Goal: Transaction & Acquisition: Purchase product/service

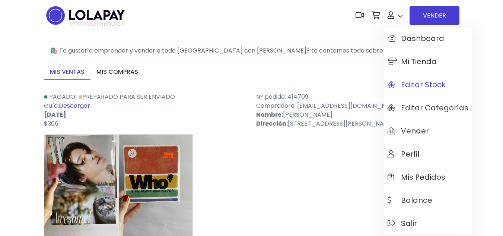
click at [424, 83] on span "Editar Stock" at bounding box center [416, 84] width 58 height 8
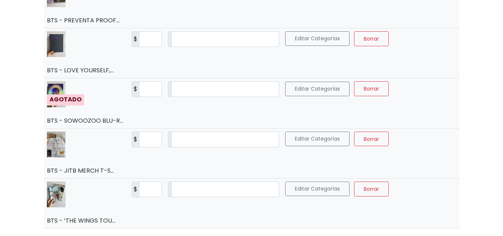
scroll to position [1157, 0]
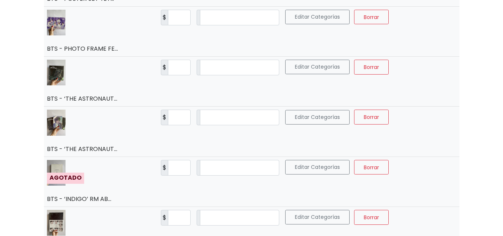
scroll to position [241, 0]
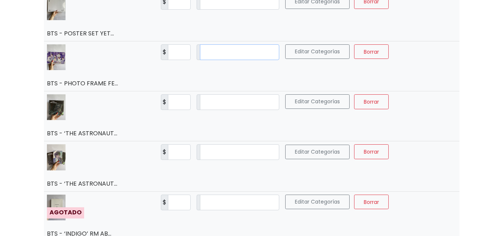
click at [221, 52] on input "*" at bounding box center [239, 52] width 79 height 16
type input "*"
click at [403, 53] on span "Guardar" at bounding box center [413, 51] width 21 height 7
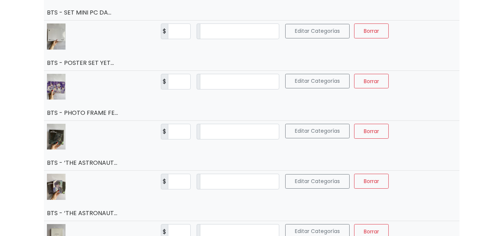
scroll to position [189, 0]
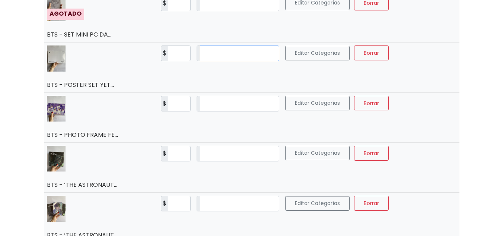
click at [218, 55] on input "*" at bounding box center [239, 53] width 79 height 16
type input "*"
click at [415, 51] on span "Guardar" at bounding box center [413, 52] width 21 height 7
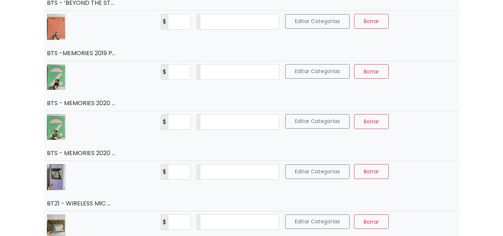
scroll to position [524, 0]
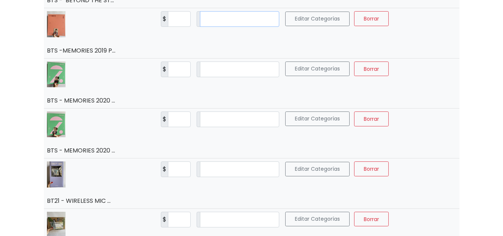
click at [228, 20] on input "*" at bounding box center [239, 19] width 79 height 16
type input "*"
click at [403, 19] on span "Guardar" at bounding box center [413, 18] width 21 height 7
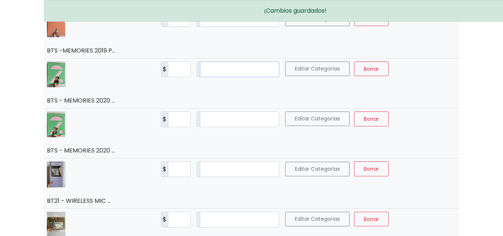
click at [218, 66] on input "*" at bounding box center [239, 69] width 79 height 16
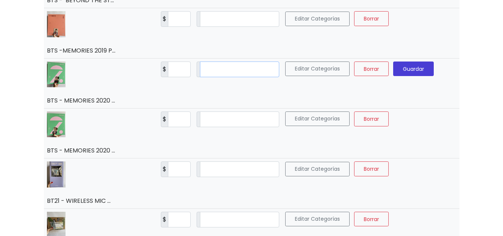
type input "*"
click at [404, 68] on span "Guardar" at bounding box center [413, 68] width 21 height 7
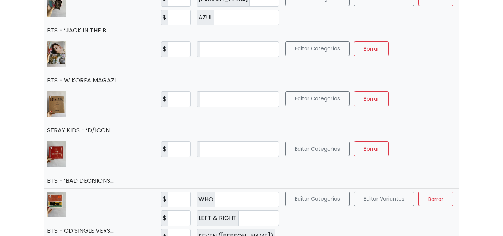
scroll to position [855, 0]
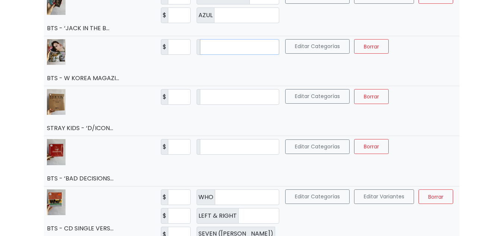
click at [219, 45] on input "*" at bounding box center [239, 47] width 79 height 16
type input "*"
click at [393, 47] on button "Guardar" at bounding box center [413, 46] width 41 height 15
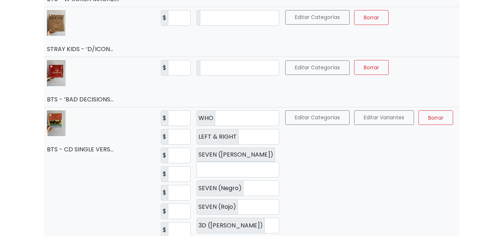
scroll to position [937, 0]
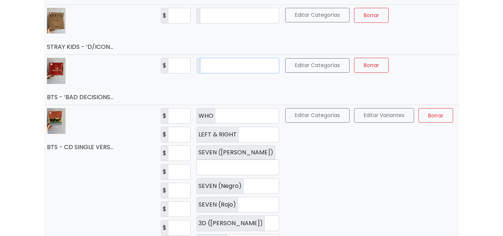
click at [211, 63] on input "*" at bounding box center [239, 66] width 79 height 16
type input "*"
click at [403, 68] on span "Guardar" at bounding box center [413, 64] width 21 height 7
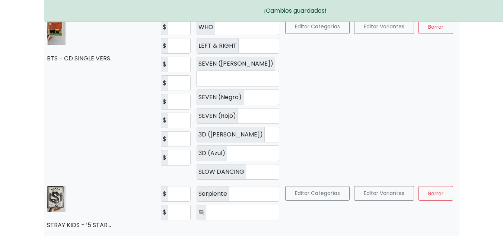
scroll to position [1015, 0]
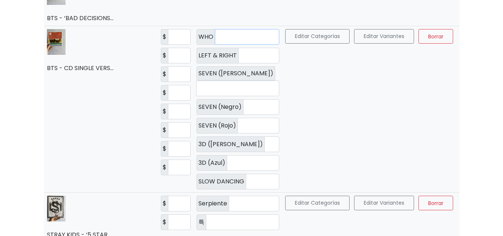
click at [231, 38] on input "*" at bounding box center [247, 37] width 64 height 16
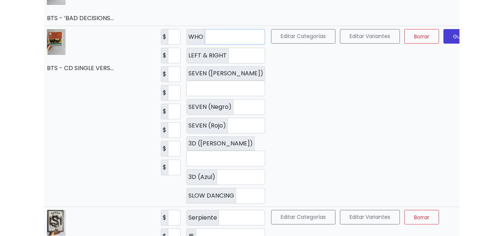
type input "*"
click at [228, 57] on input "*" at bounding box center [246, 56] width 37 height 16
type input "*"
click at [453, 35] on span "Guardar" at bounding box center [463, 35] width 21 height 7
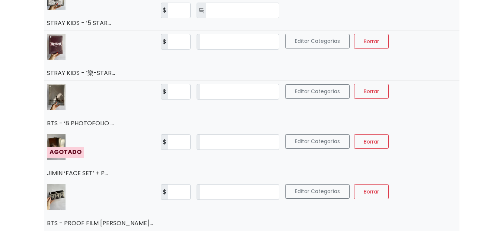
scroll to position [1232, 0]
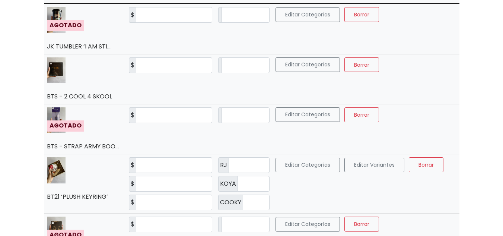
scroll to position [103, 0]
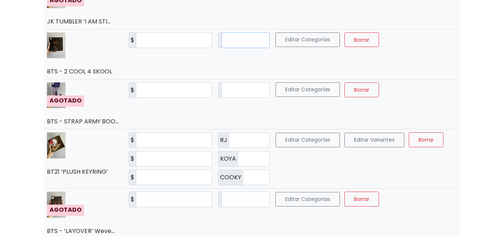
click at [230, 44] on input "*" at bounding box center [245, 40] width 48 height 16
type input "*"
click at [420, 38] on button "Guardar" at bounding box center [403, 39] width 41 height 15
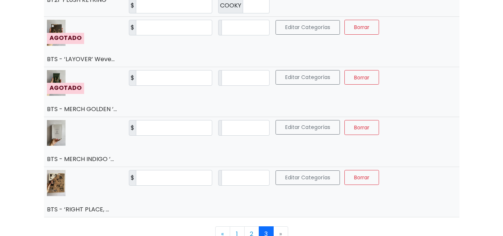
scroll to position [280, 0]
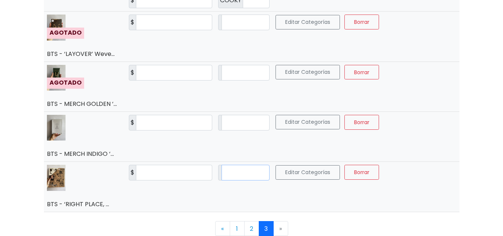
click at [236, 175] on input "*" at bounding box center [245, 173] width 48 height 16
type input "*"
click at [414, 172] on span "Guardar" at bounding box center [403, 171] width 21 height 7
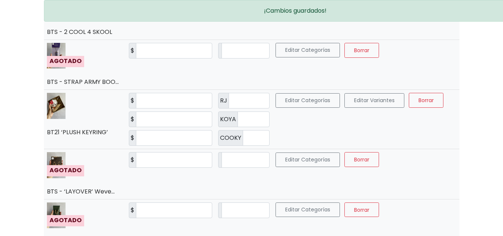
scroll to position [141, 0]
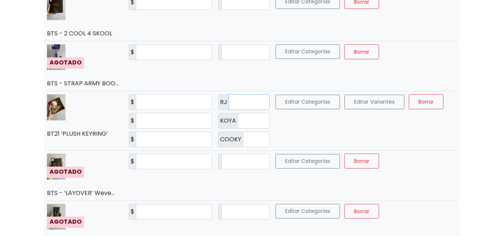
click at [238, 105] on input "*" at bounding box center [249, 102] width 41 height 16
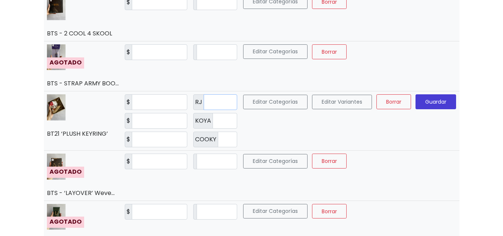
type input "*"
click at [424, 95] on button "Guardar" at bounding box center [435, 101] width 41 height 15
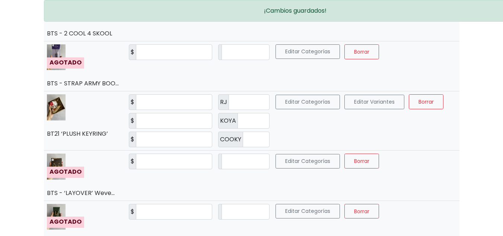
scroll to position [0, 0]
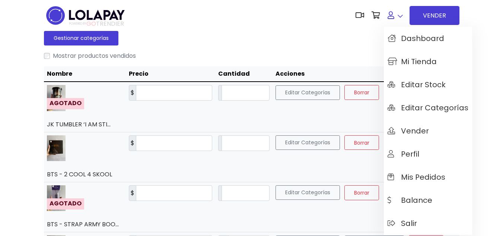
click at [397, 20] on link at bounding box center [395, 15] width 23 height 23
click at [403, 55] on link "Mi tienda" at bounding box center [428, 61] width 88 height 23
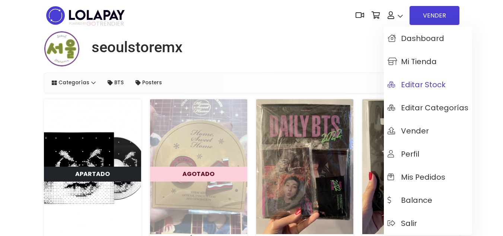
click at [414, 83] on span "Editar Stock" at bounding box center [416, 84] width 58 height 8
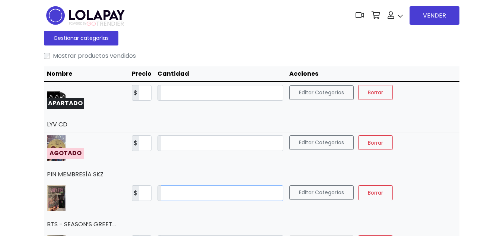
click at [206, 193] on input "*" at bounding box center [222, 193] width 122 height 16
type input "*"
click at [401, 187] on button "Guardar" at bounding box center [417, 192] width 41 height 15
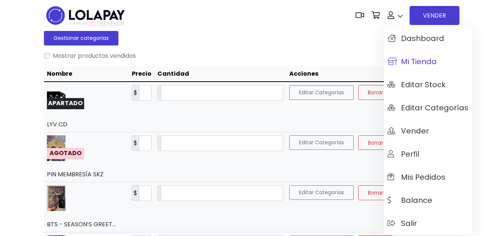
click at [406, 55] on link "Mi tienda" at bounding box center [428, 61] width 88 height 23
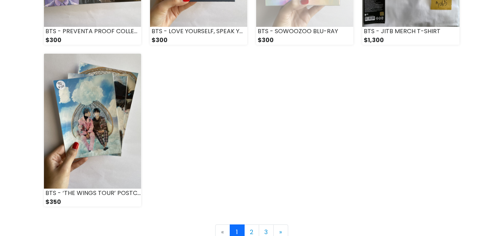
scroll to position [1112, 0]
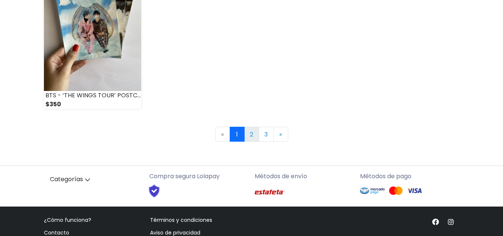
click at [253, 133] on link "2" at bounding box center [251, 134] width 15 height 15
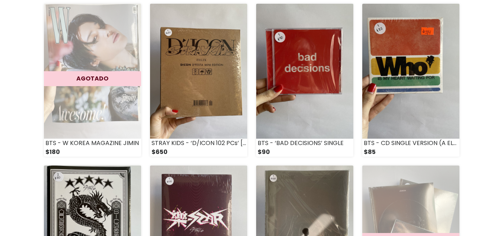
scroll to position [753, 0]
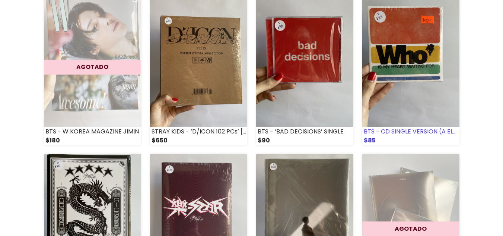
click at [409, 94] on img at bounding box center [410, 59] width 97 height 135
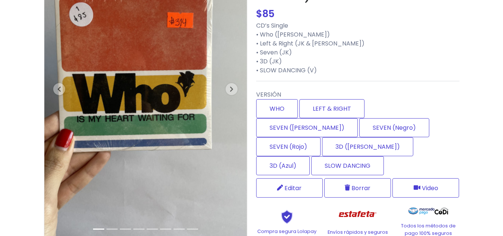
scroll to position [90, 0]
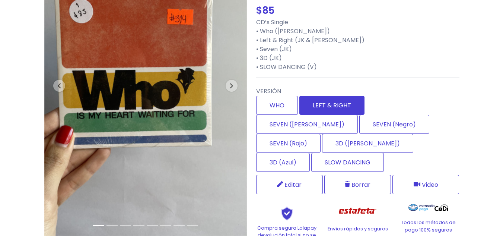
click at [328, 105] on label "LEFT & RIGHT" at bounding box center [331, 105] width 65 height 19
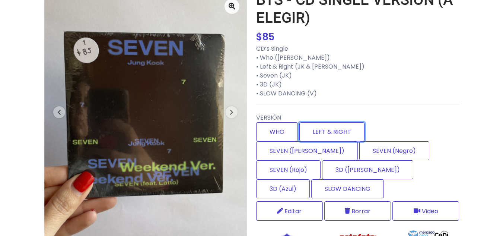
scroll to position [0, 0]
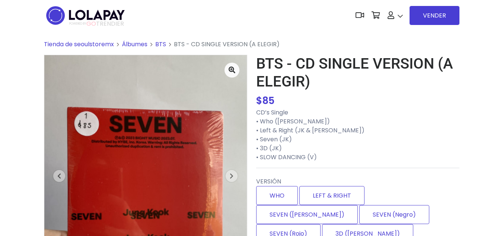
click at [443, 80] on h1 "BTS - CD SINGLE VERSION (A ELEGIR)" at bounding box center [357, 73] width 203 height 36
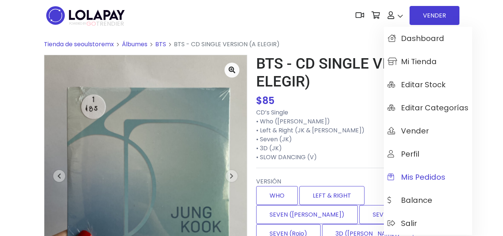
click at [416, 181] on span "Mis pedidos" at bounding box center [416, 177] width 58 height 8
